Goal: Information Seeking & Learning: Learn about a topic

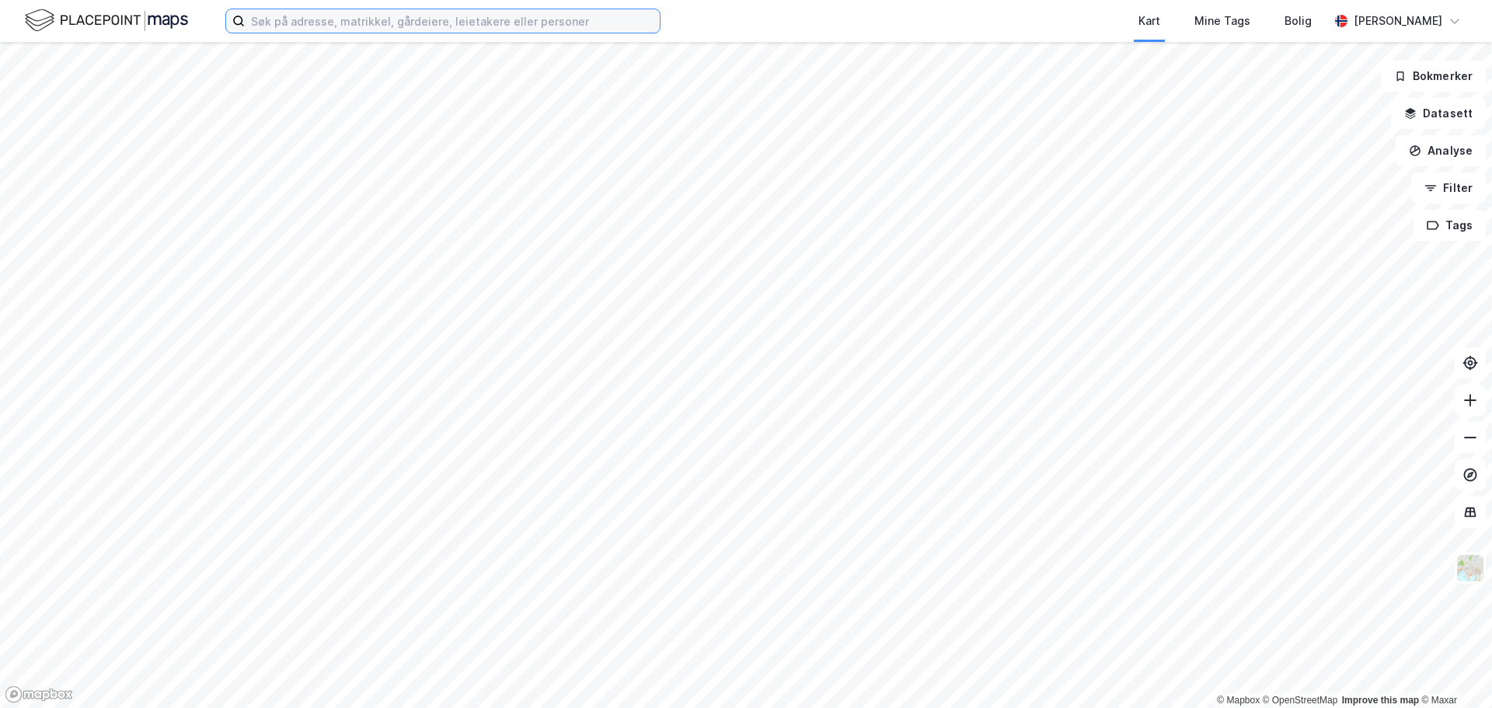
click at [335, 19] on input at bounding box center [452, 20] width 415 height 23
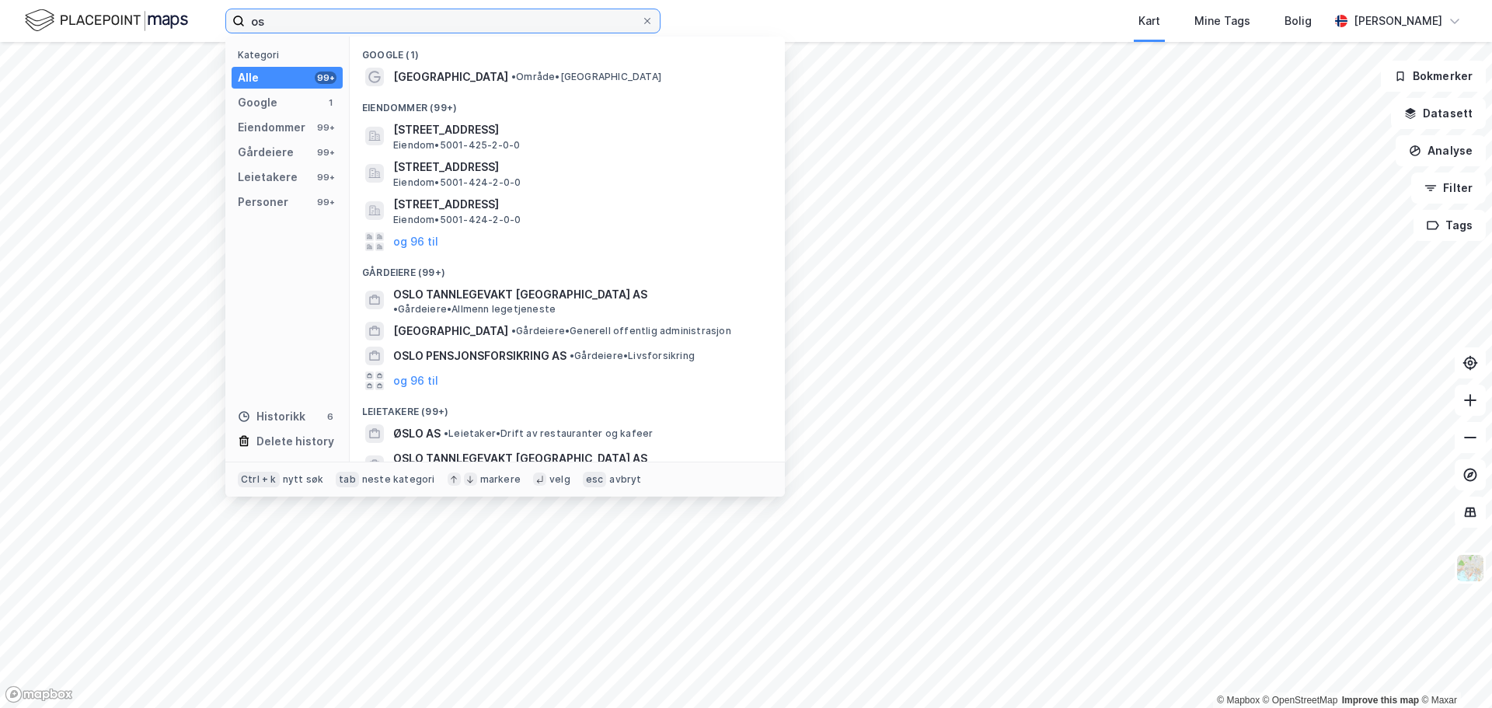
type input "o"
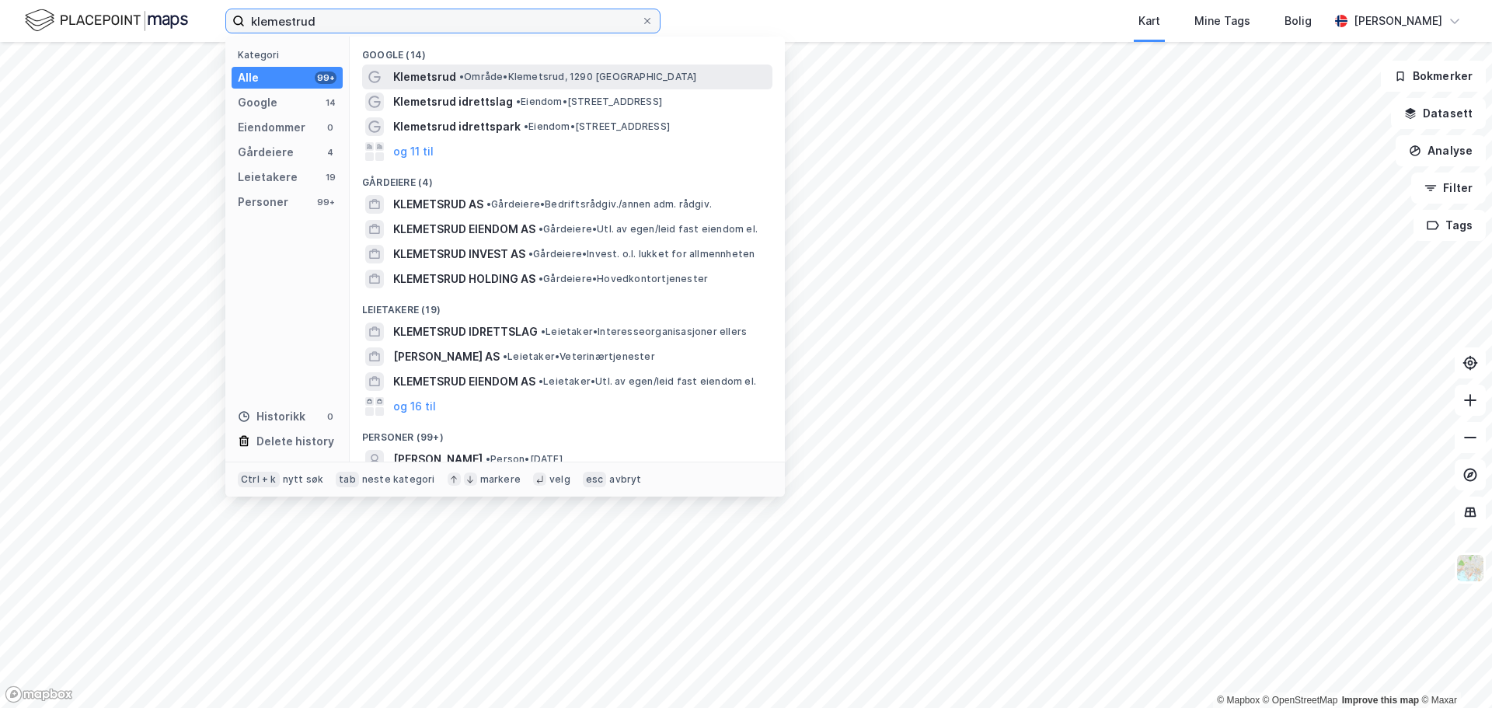
type input "klemestrud"
click at [454, 82] on span "Klemetsrud" at bounding box center [424, 77] width 63 height 19
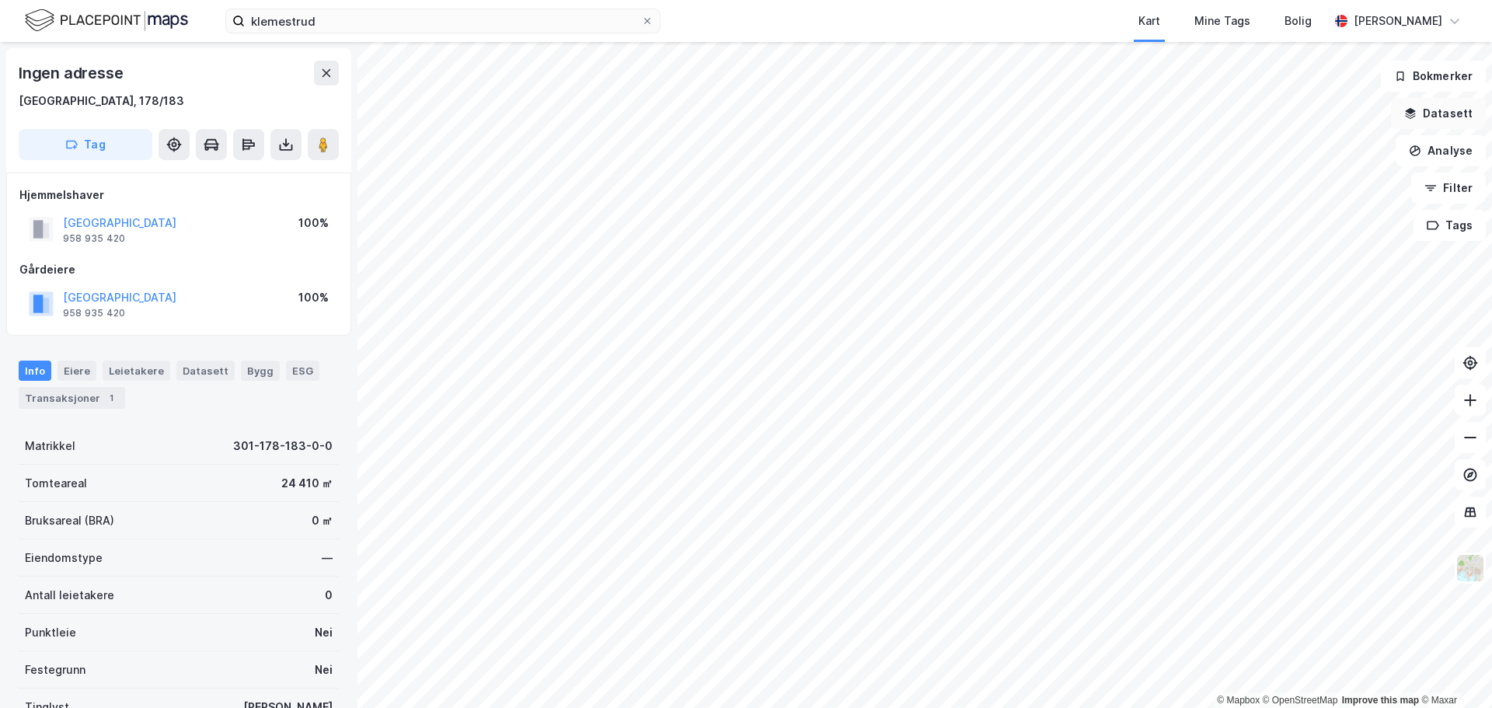
click at [1454, 117] on button "Datasett" at bounding box center [1438, 113] width 95 height 31
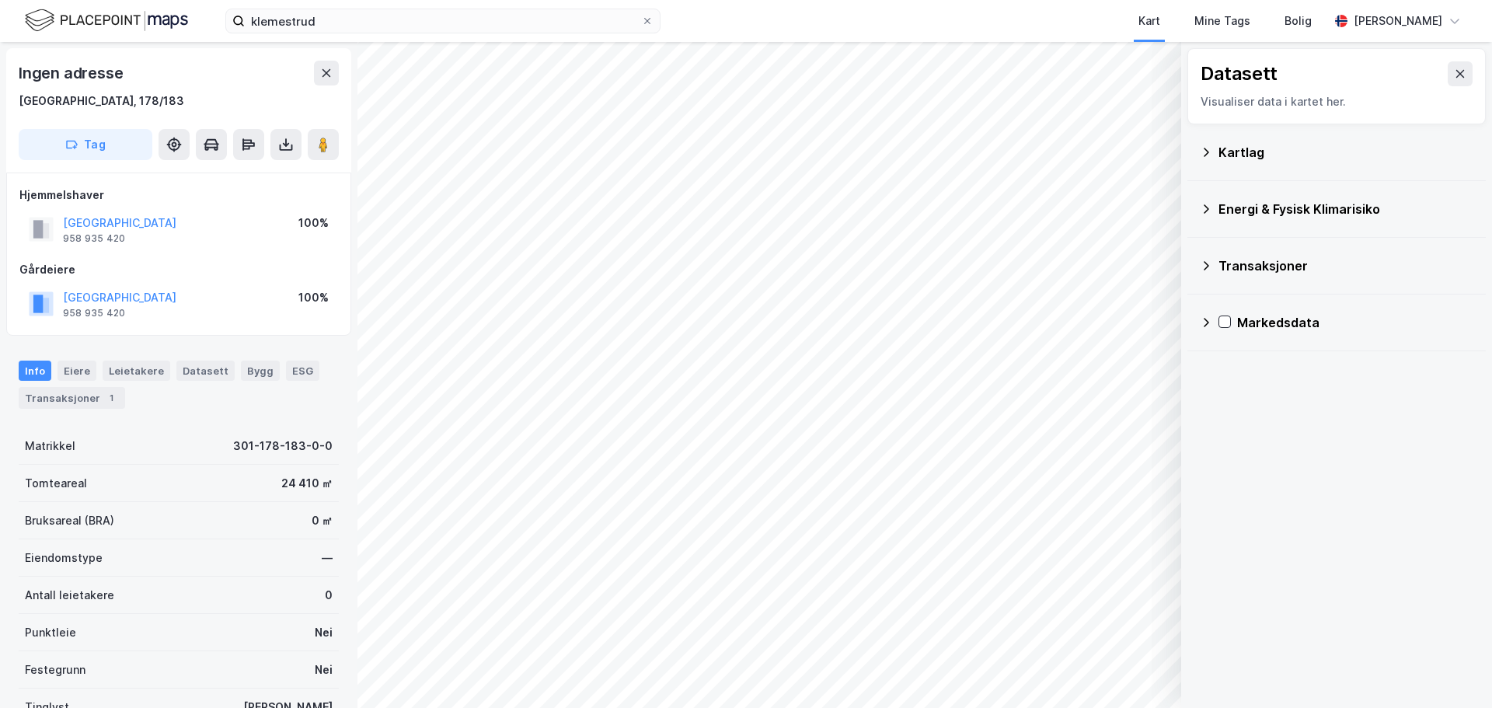
click at [1207, 158] on div "Kartlag" at bounding box center [1335, 152] width 273 height 37
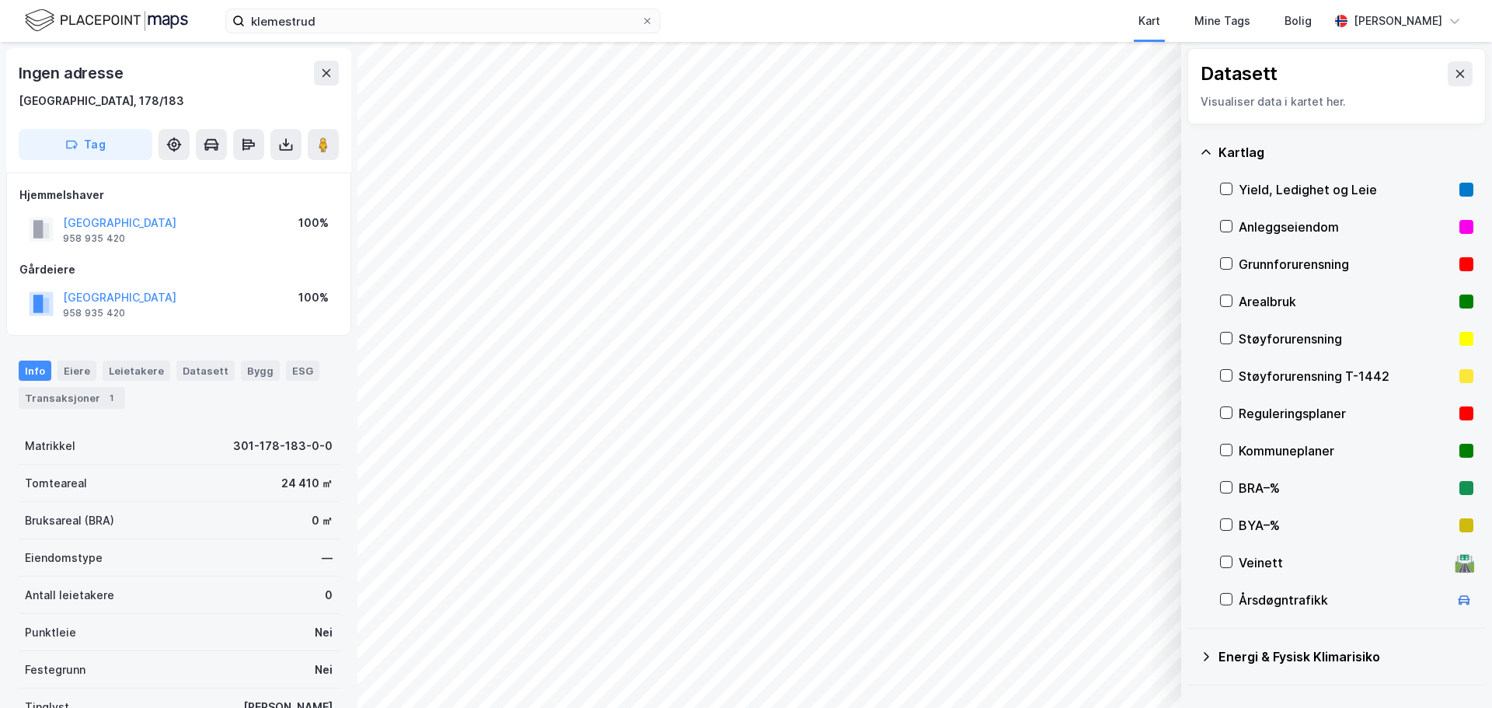
click at [1227, 420] on div "Reguleringsplaner" at bounding box center [1346, 413] width 253 height 37
click at [1293, 406] on div "Reguleringsplaner" at bounding box center [1345, 413] width 214 height 19
drag, startPoint x: 1292, startPoint y: 434, endPoint x: 1292, endPoint y: 447, distance: 12.4
click at [1292, 435] on div "Kommuneplaner" at bounding box center [1346, 450] width 253 height 37
click at [1292, 445] on div "Kommuneplaner" at bounding box center [1345, 450] width 214 height 19
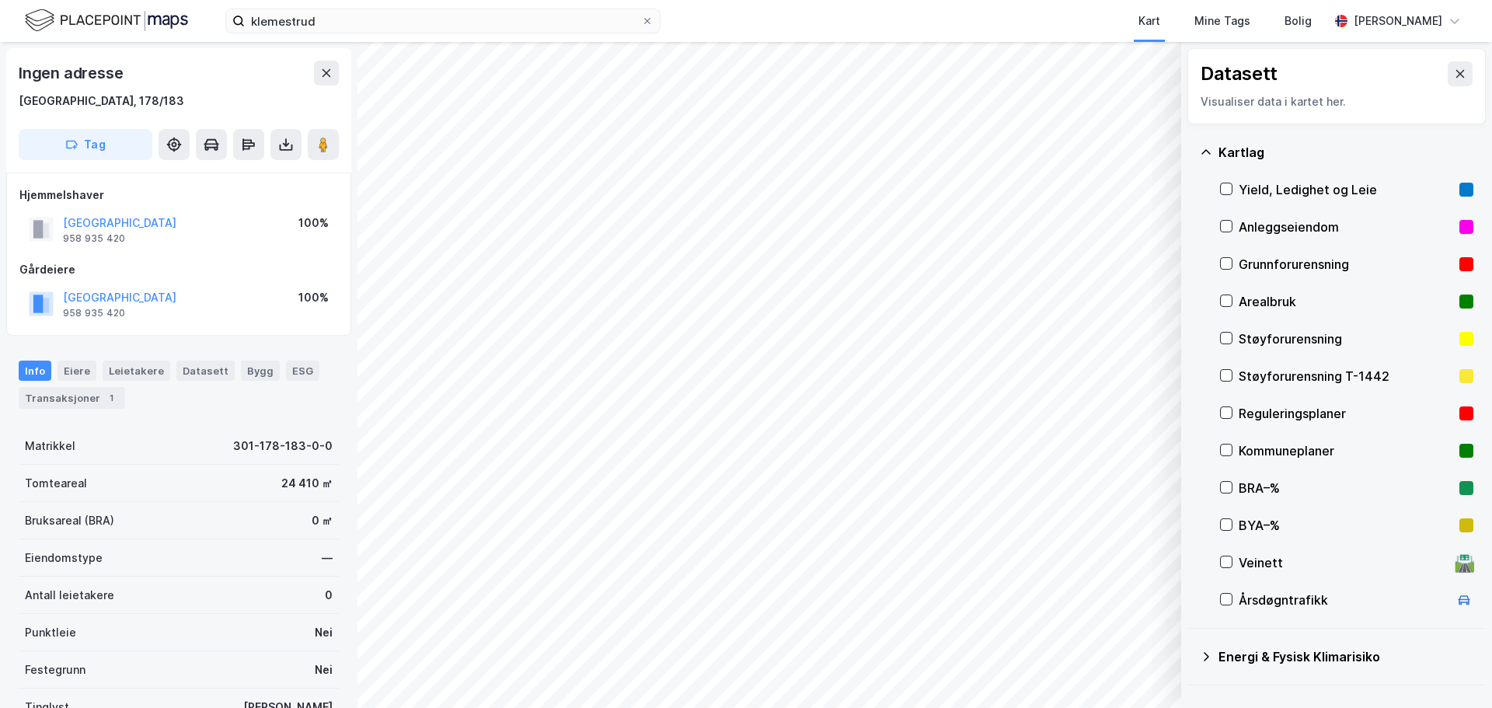
click at [1288, 416] on div "Reguleringsplaner" at bounding box center [1345, 413] width 214 height 19
click at [1453, 70] on icon at bounding box center [1459, 74] width 12 height 12
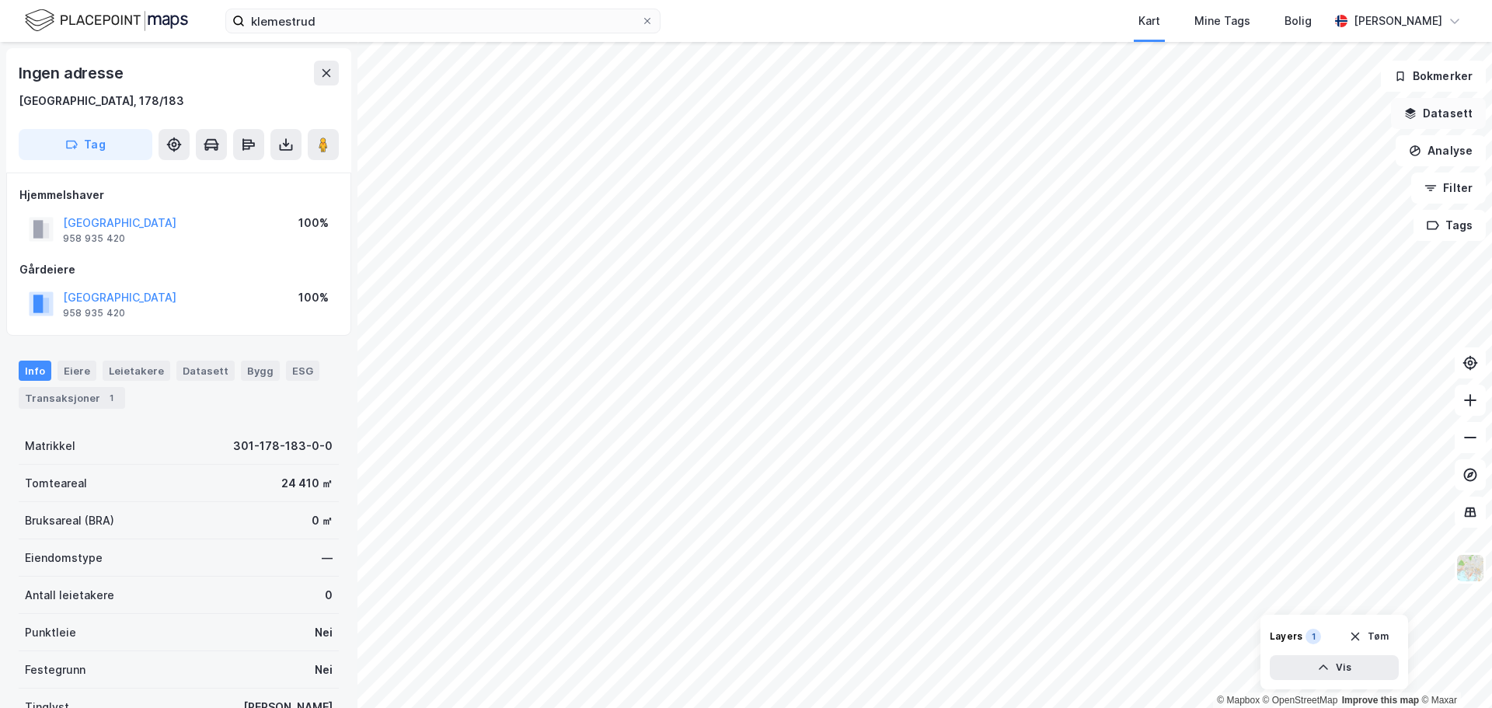
click at [1441, 116] on button "Datasett" at bounding box center [1438, 113] width 95 height 31
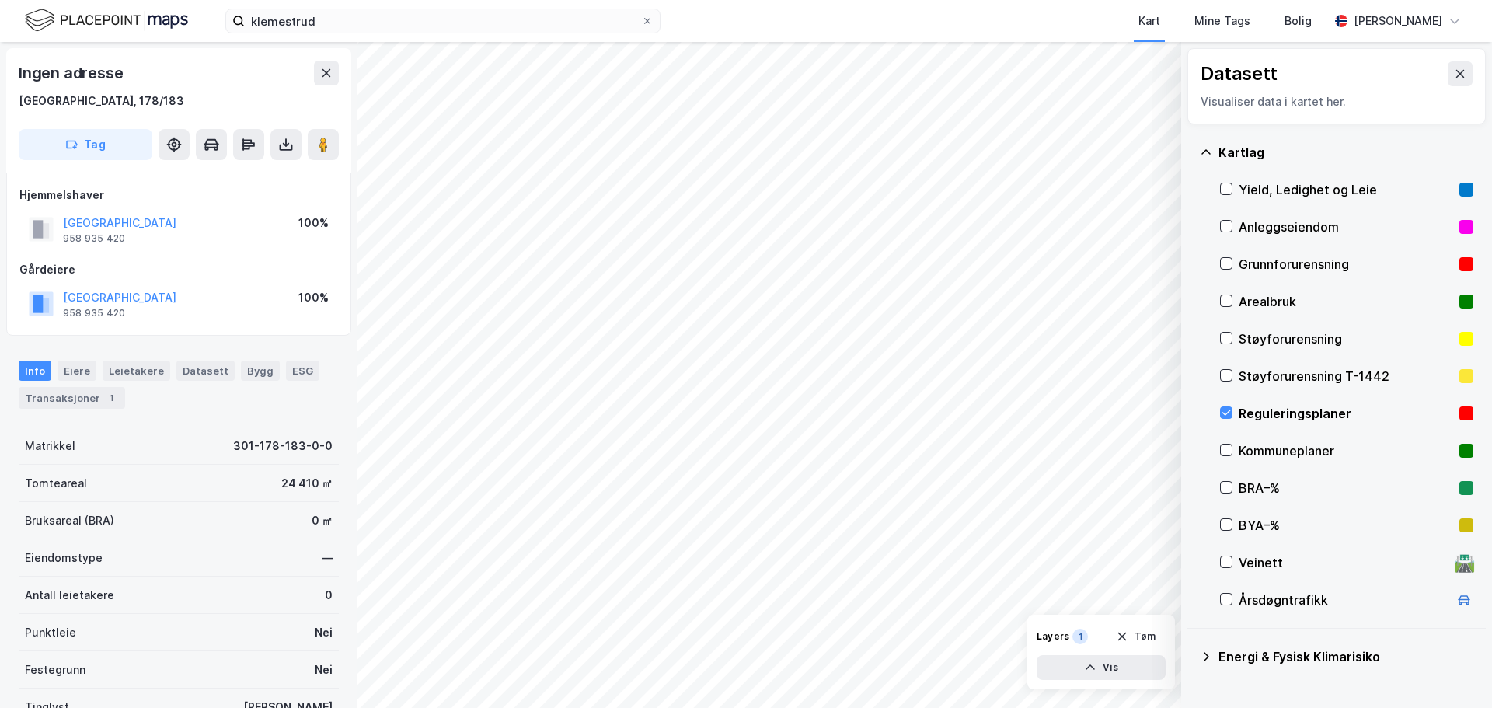
click at [1251, 447] on div "Kommuneplaner" at bounding box center [1345, 450] width 214 height 19
click at [1077, 28] on div "Kart Mine Tags Bolig" at bounding box center [1032, 21] width 594 height 42
click at [1453, 74] on icon at bounding box center [1459, 74] width 12 height 12
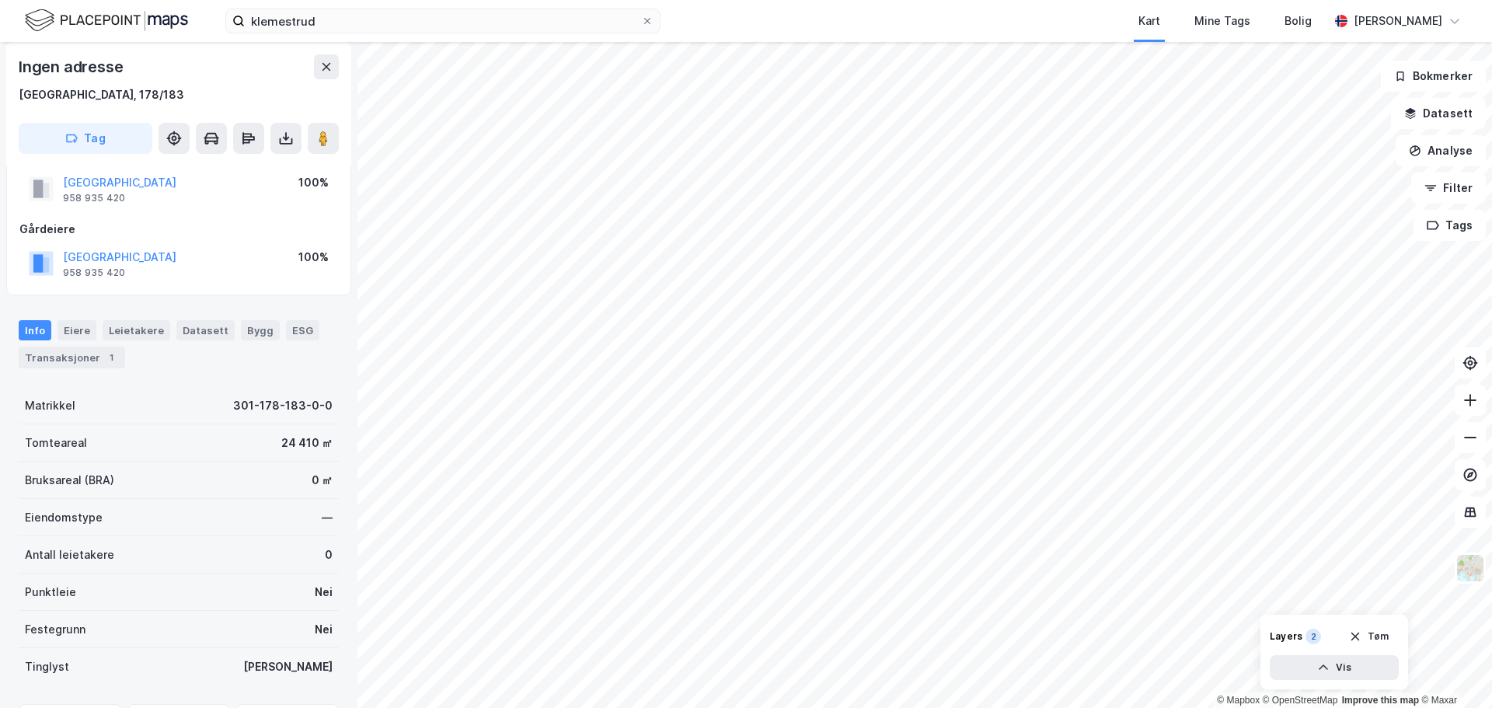
scroll to position [137, 0]
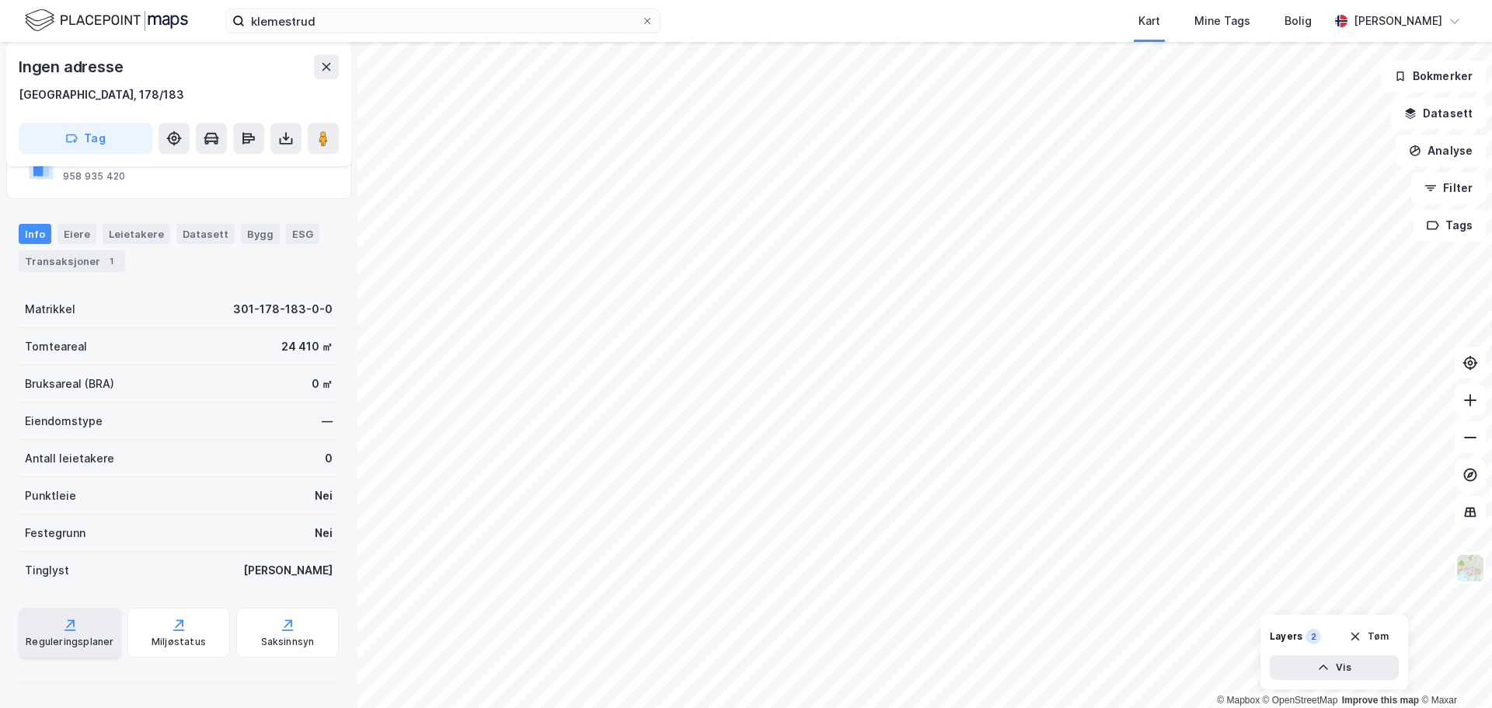
click at [70, 634] on div "Reguleringsplaner" at bounding box center [70, 632] width 103 height 50
